Goal: Task Accomplishment & Management: Complete application form

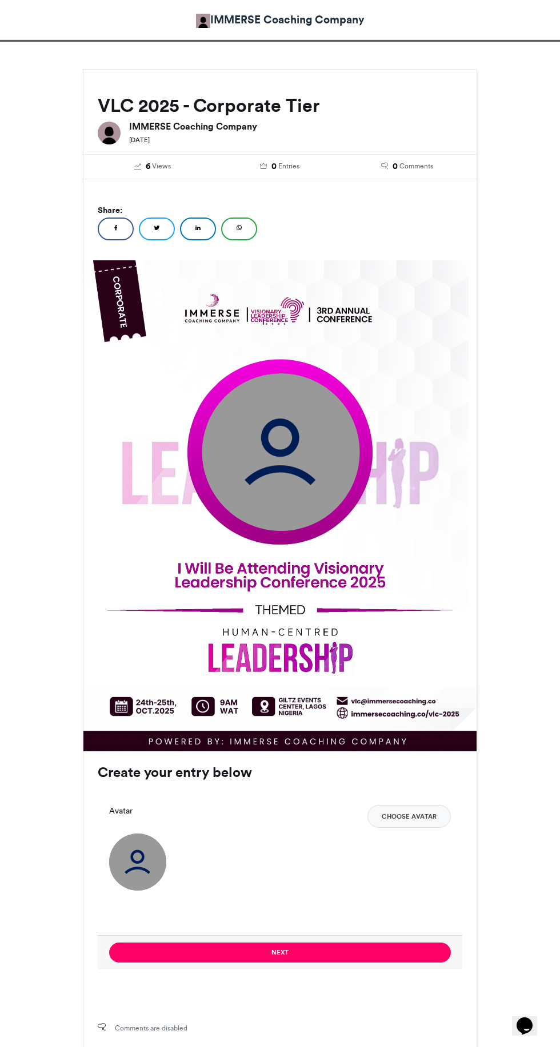
scroll to position [106, 0]
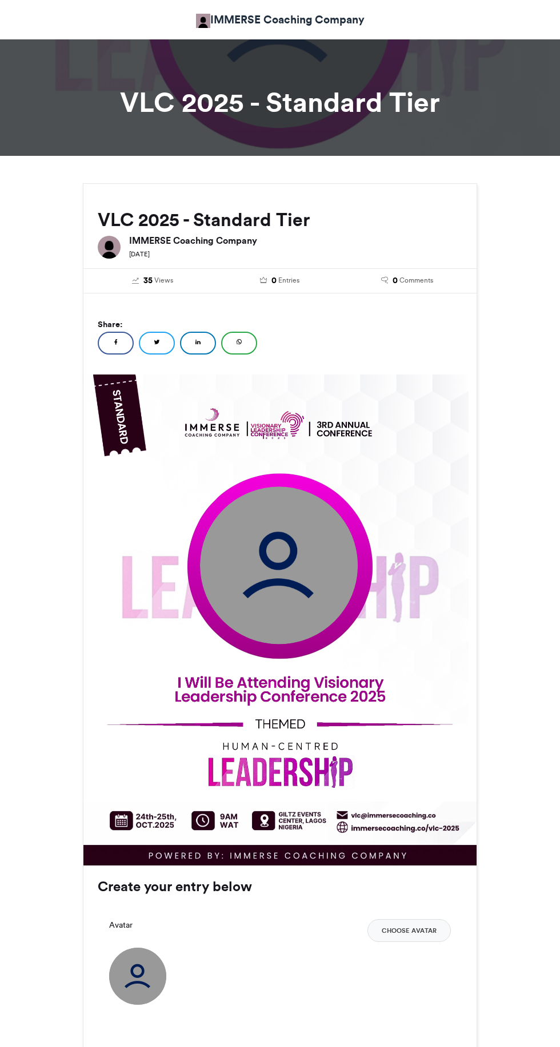
click at [302, 547] on img at bounding box center [279, 566] width 158 height 158
click at [429, 926] on button "Choose Avatar" at bounding box center [408, 931] width 83 height 23
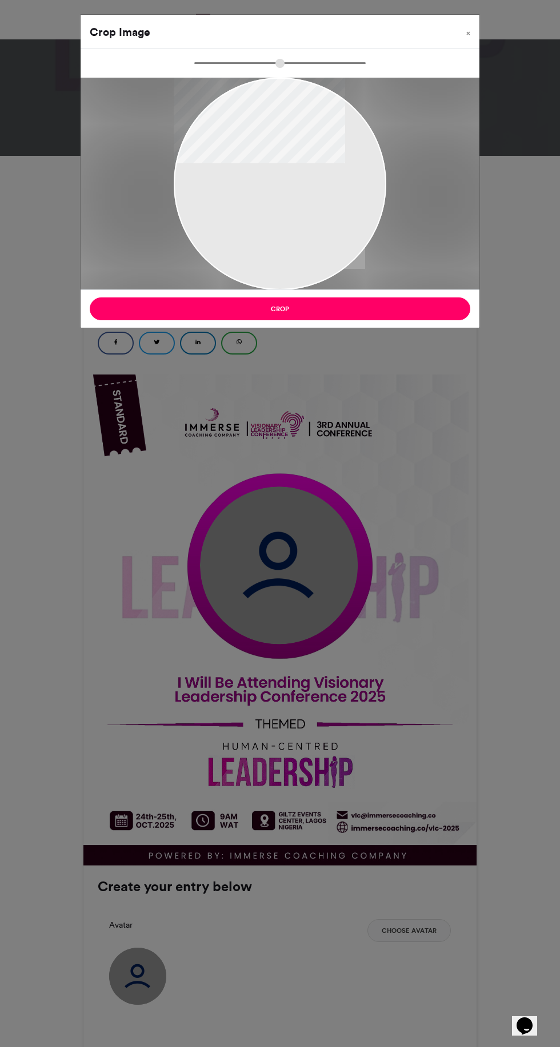
type input "******"
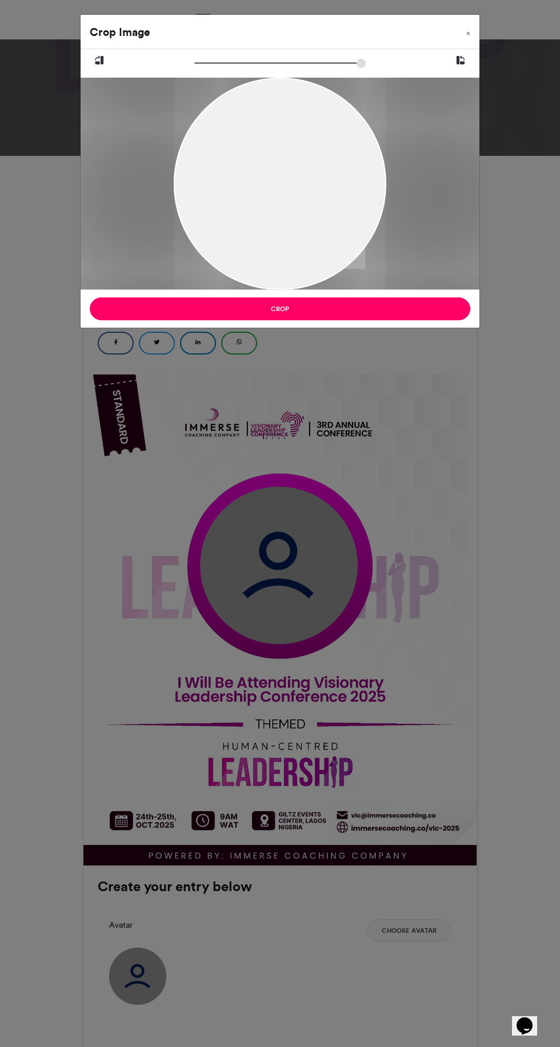
click at [192, 307] on button "Crop" at bounding box center [280, 309] width 380 height 23
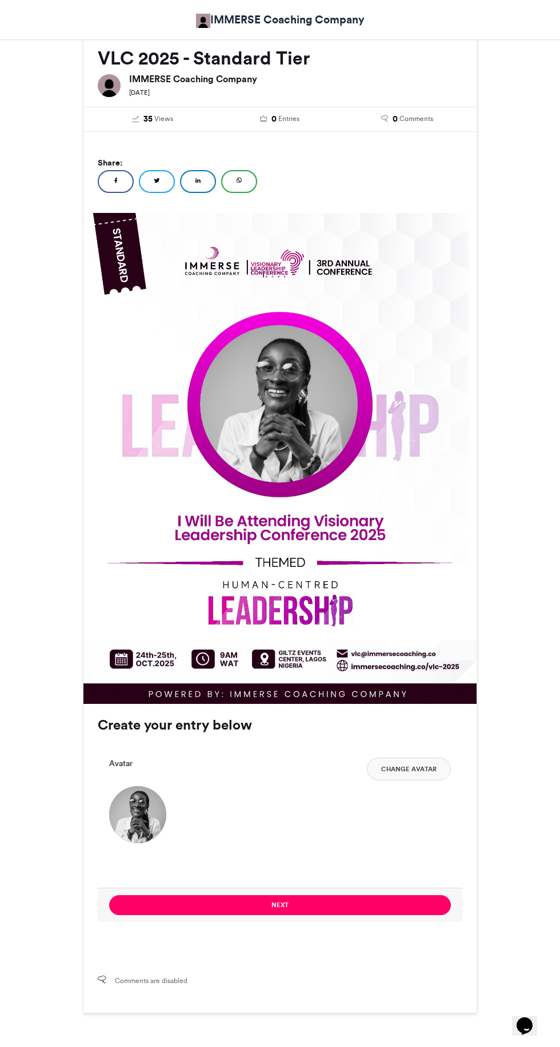
scroll to position [162, 0]
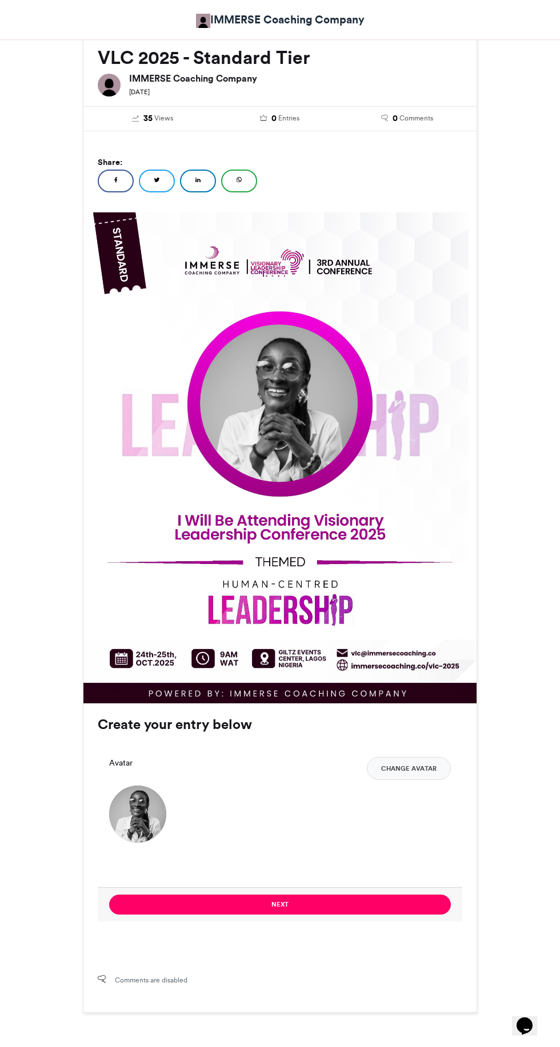
click at [410, 905] on button "Next" at bounding box center [280, 905] width 342 height 20
